Goal: Task Accomplishment & Management: Manage account settings

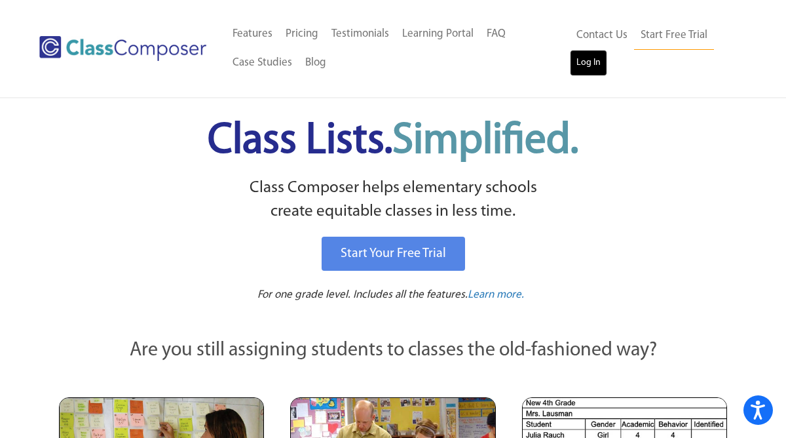
click at [588, 64] on link "Log In" at bounding box center [588, 63] width 37 height 26
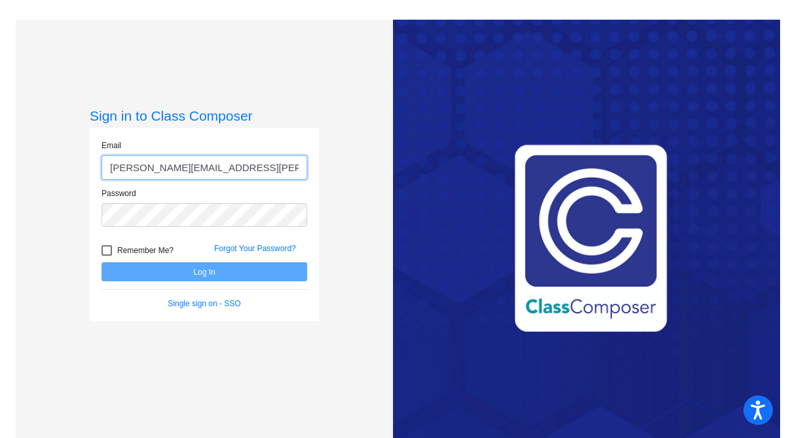
type input "[PERSON_NAME][EMAIL_ADDRESS][PERSON_NAME][DOMAIN_NAME]"
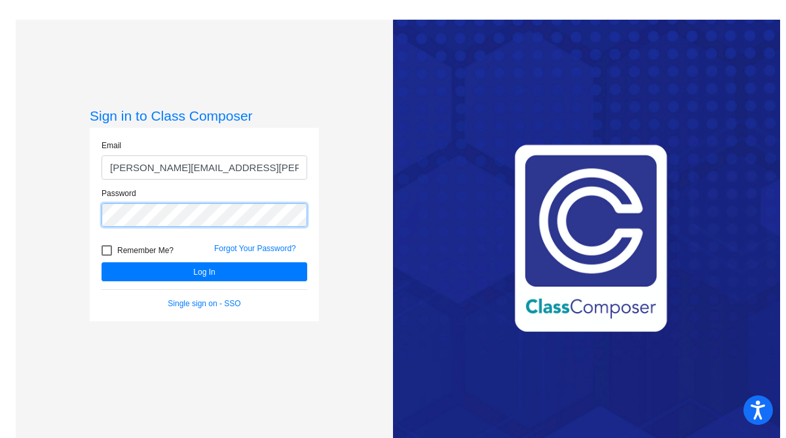
click at [102, 262] on button "Log In" at bounding box center [205, 271] width 206 height 19
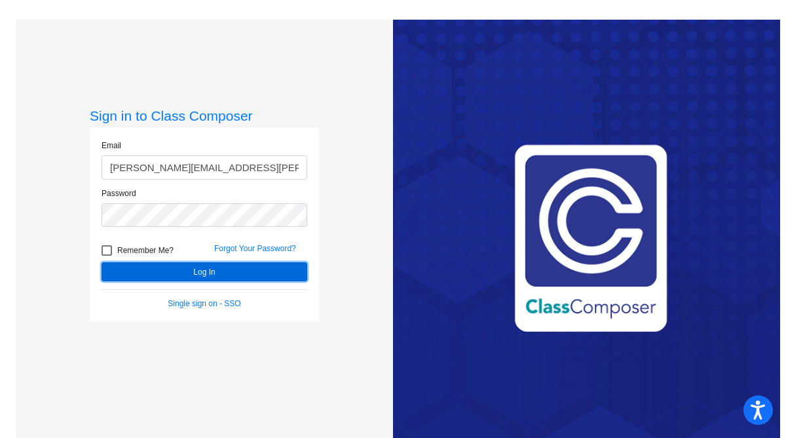
click at [289, 273] on button "Log In" at bounding box center [205, 271] width 206 height 19
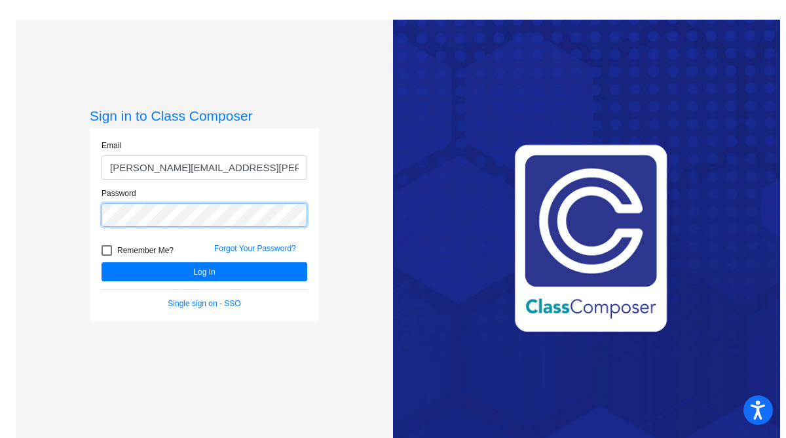
click at [87, 212] on div "Sign in to Class Composer Email [PERSON_NAME][EMAIL_ADDRESS][PERSON_NAME][DOMAI…" at bounding box center [204, 239] width 377 height 438
click at [102, 262] on button "Log In" at bounding box center [205, 271] width 206 height 19
